Goal: Task Accomplishment & Management: Use online tool/utility

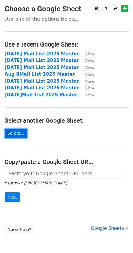
click at [14, 134] on link "Select..." at bounding box center [16, 133] width 23 height 9
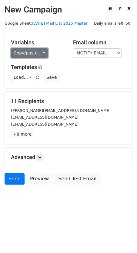
click at [30, 54] on link "Copy/paste..." at bounding box center [29, 52] width 37 height 9
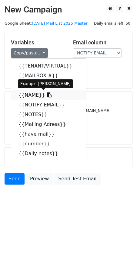
click at [27, 96] on link "{{NAME}}" at bounding box center [48, 95] width 75 height 10
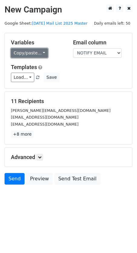
click at [31, 54] on link "Copy/paste..." at bounding box center [29, 52] width 37 height 9
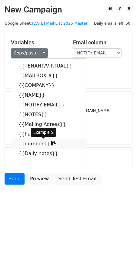
click at [32, 145] on link "{{number}}" at bounding box center [48, 144] width 75 height 10
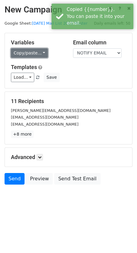
click at [34, 53] on link "Copy/paste..." at bounding box center [29, 52] width 37 height 9
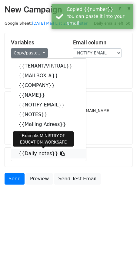
click at [34, 155] on link "{{Daily notes}}" at bounding box center [48, 154] width 75 height 10
